Goal: Check status

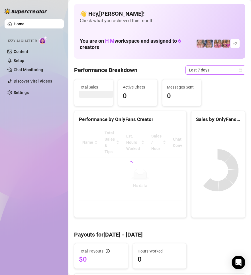
click at [239, 70] on icon "calendar" at bounding box center [240, 69] width 3 height 3
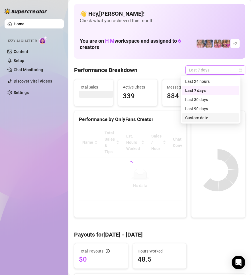
click at [208, 120] on div "Custom date" at bounding box center [210, 118] width 51 height 6
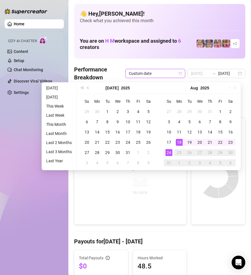
click at [178, 143] on div "18" at bounding box center [179, 142] width 7 height 7
click at [167, 155] on div "24" at bounding box center [168, 152] width 7 height 7
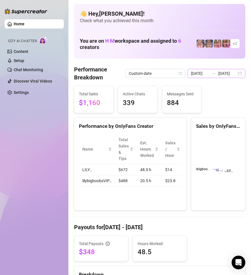
click at [237, 73] on div "[DATE] [DATE]" at bounding box center [216, 73] width 58 height 9
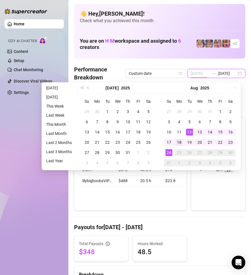
type input "[DATE]"
click at [180, 142] on div "18" at bounding box center [179, 142] width 7 height 7
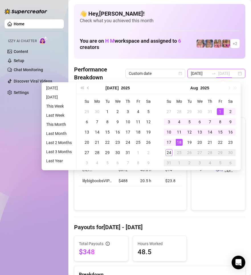
type input "[DATE]"
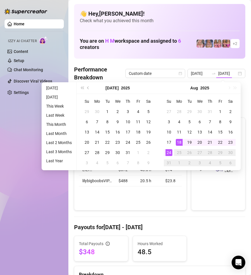
type input "[DATE]"
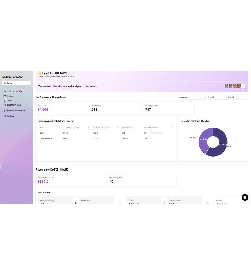
scroll to position [0, 0]
